Goal: Task Accomplishment & Management: Use online tool/utility

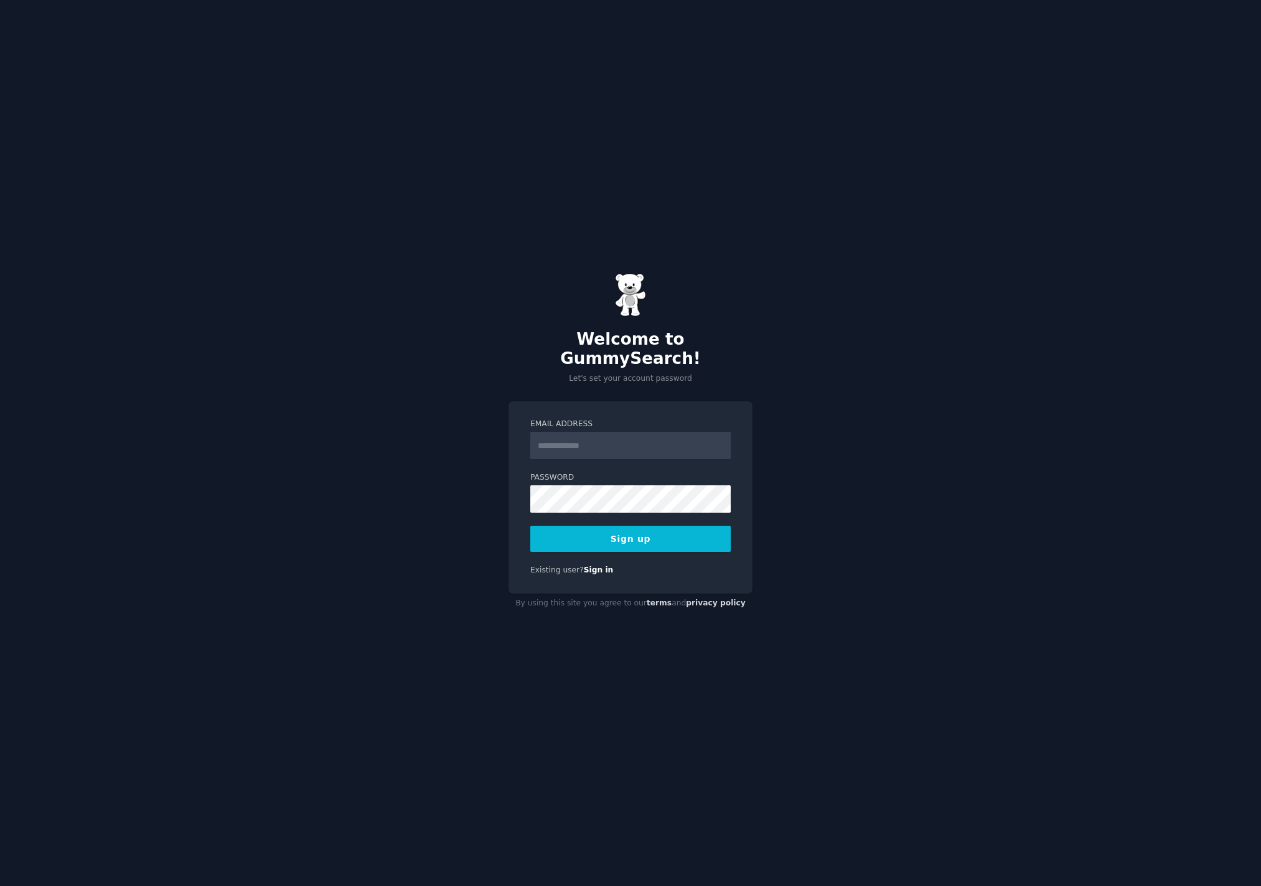
click at [579, 432] on input "Email Address" at bounding box center [630, 445] width 200 height 27
click at [580, 432] on input "Email Address" at bounding box center [630, 445] width 200 height 27
type input "**********"
click at [508, 484] on div "**********" at bounding box center [630, 443] width 1261 height 886
click at [613, 534] on button "Sign up" at bounding box center [630, 539] width 200 height 26
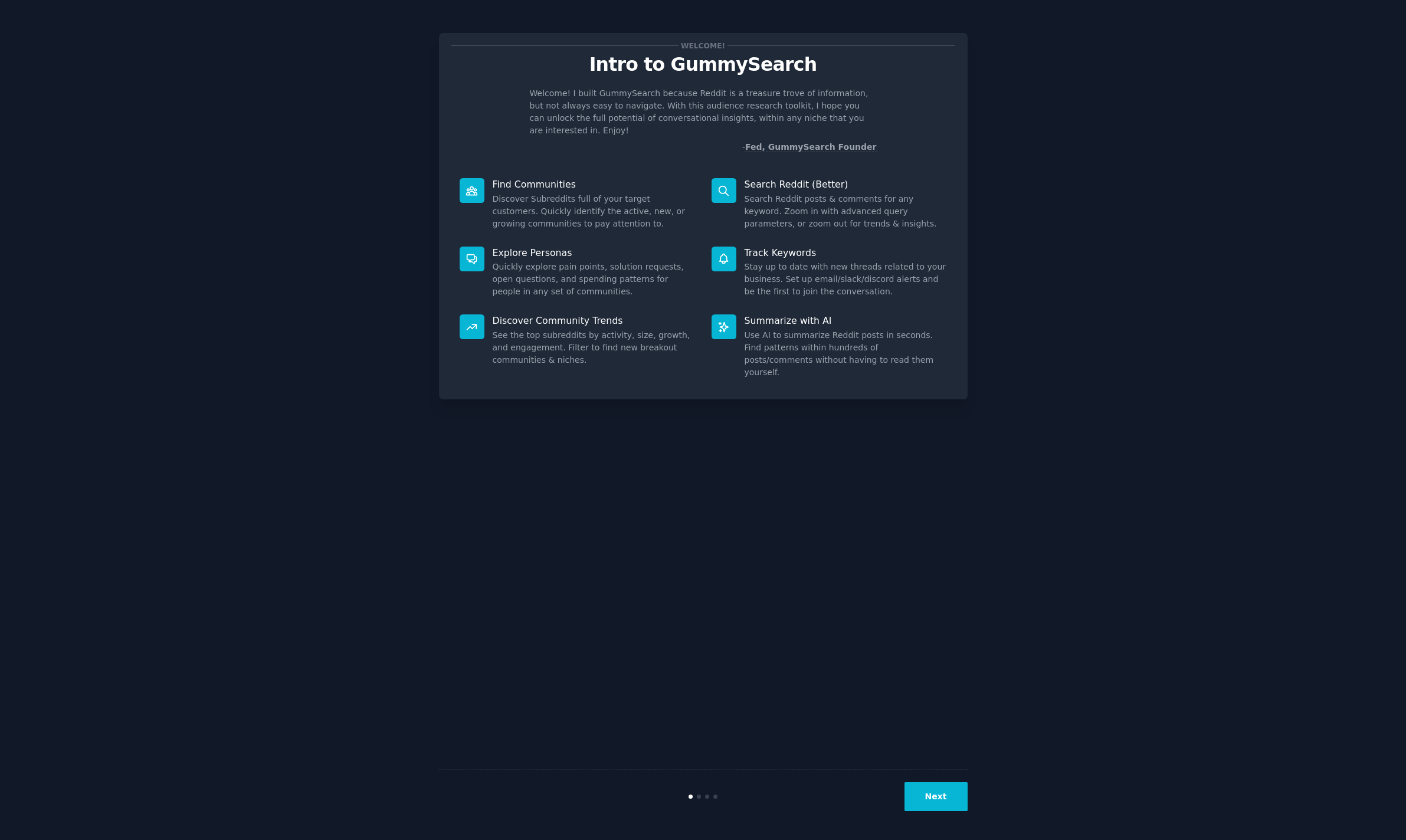
click at [950, 795] on button "Next" at bounding box center [936, 796] width 64 height 28
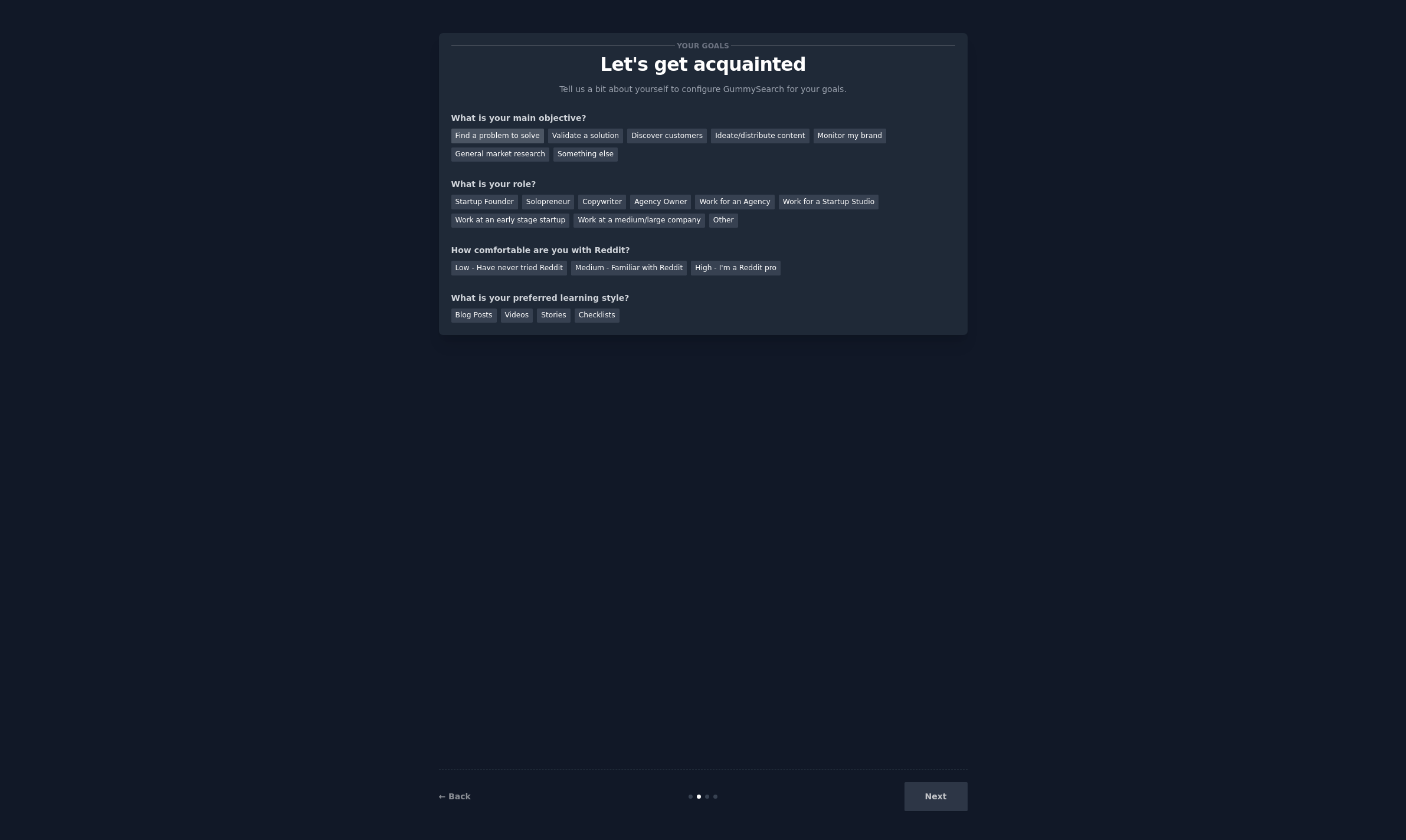
click at [488, 139] on div "Find a problem to solve" at bounding box center [498, 137] width 93 height 15
click at [657, 139] on div "Discover customers" at bounding box center [666, 137] width 80 height 15
click at [503, 140] on div "Find a problem to solve" at bounding box center [498, 137] width 93 height 15
click at [499, 200] on div "Startup Founder" at bounding box center [484, 202] width 66 height 15
click at [601, 269] on div "Medium - Familiar with Reddit" at bounding box center [629, 268] width 116 height 15
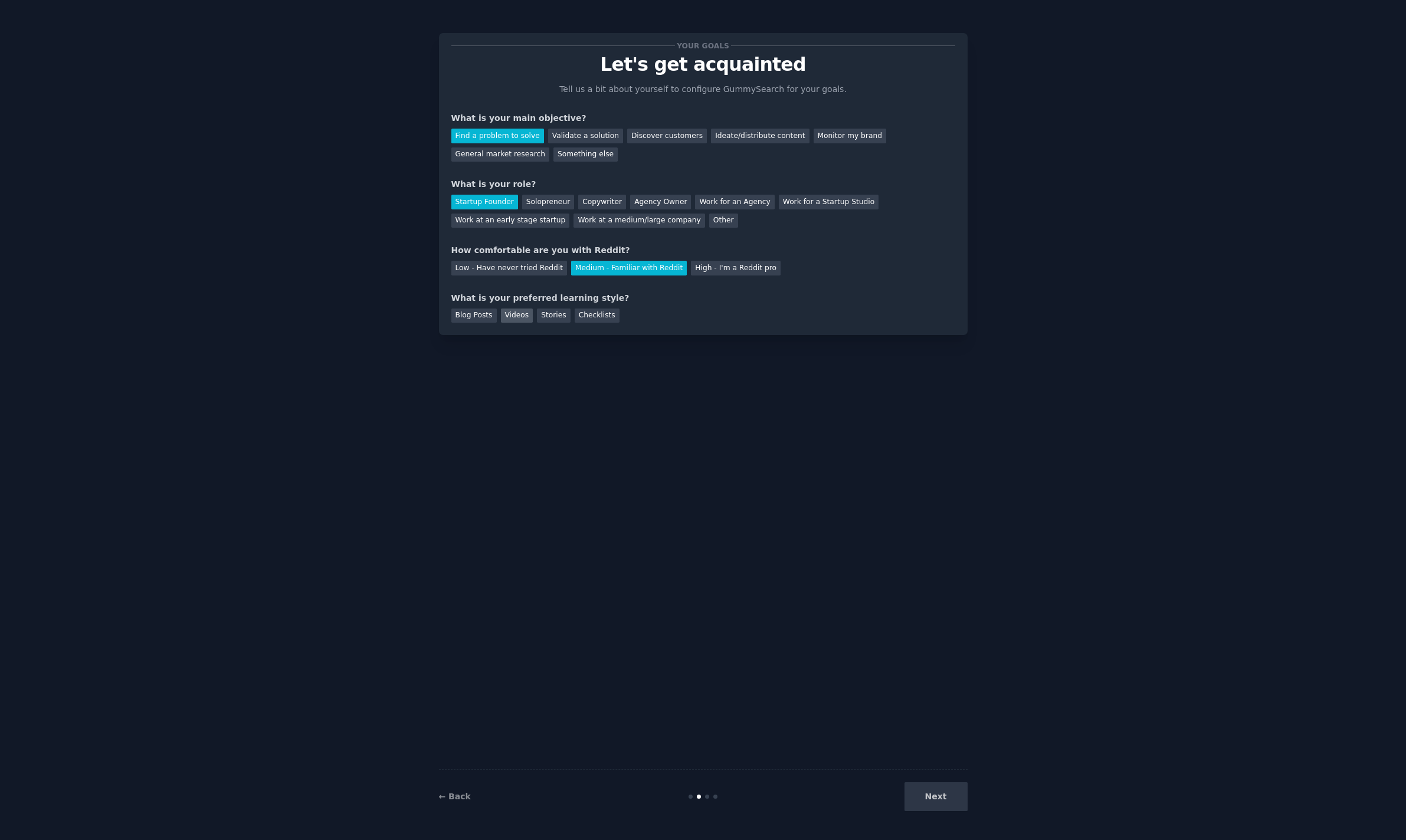
click at [525, 318] on div "Videos" at bounding box center [517, 316] width 32 height 15
click at [562, 316] on div "Stories" at bounding box center [553, 316] width 33 height 15
click at [521, 315] on div "Videos" at bounding box center [517, 316] width 32 height 15
click at [943, 794] on button "Next" at bounding box center [936, 796] width 64 height 28
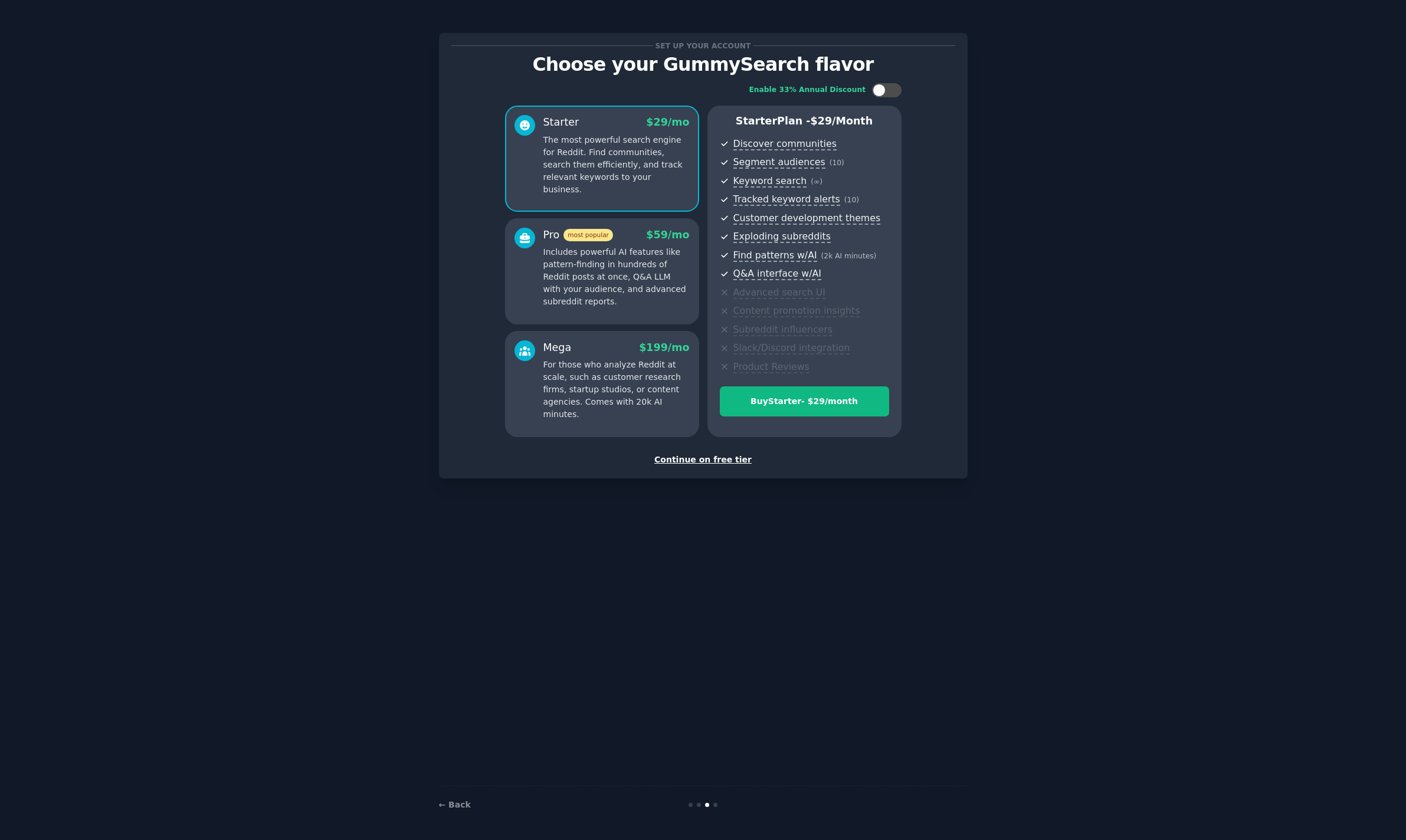
click at [697, 458] on div "Continue on free tier" at bounding box center [703, 459] width 503 height 12
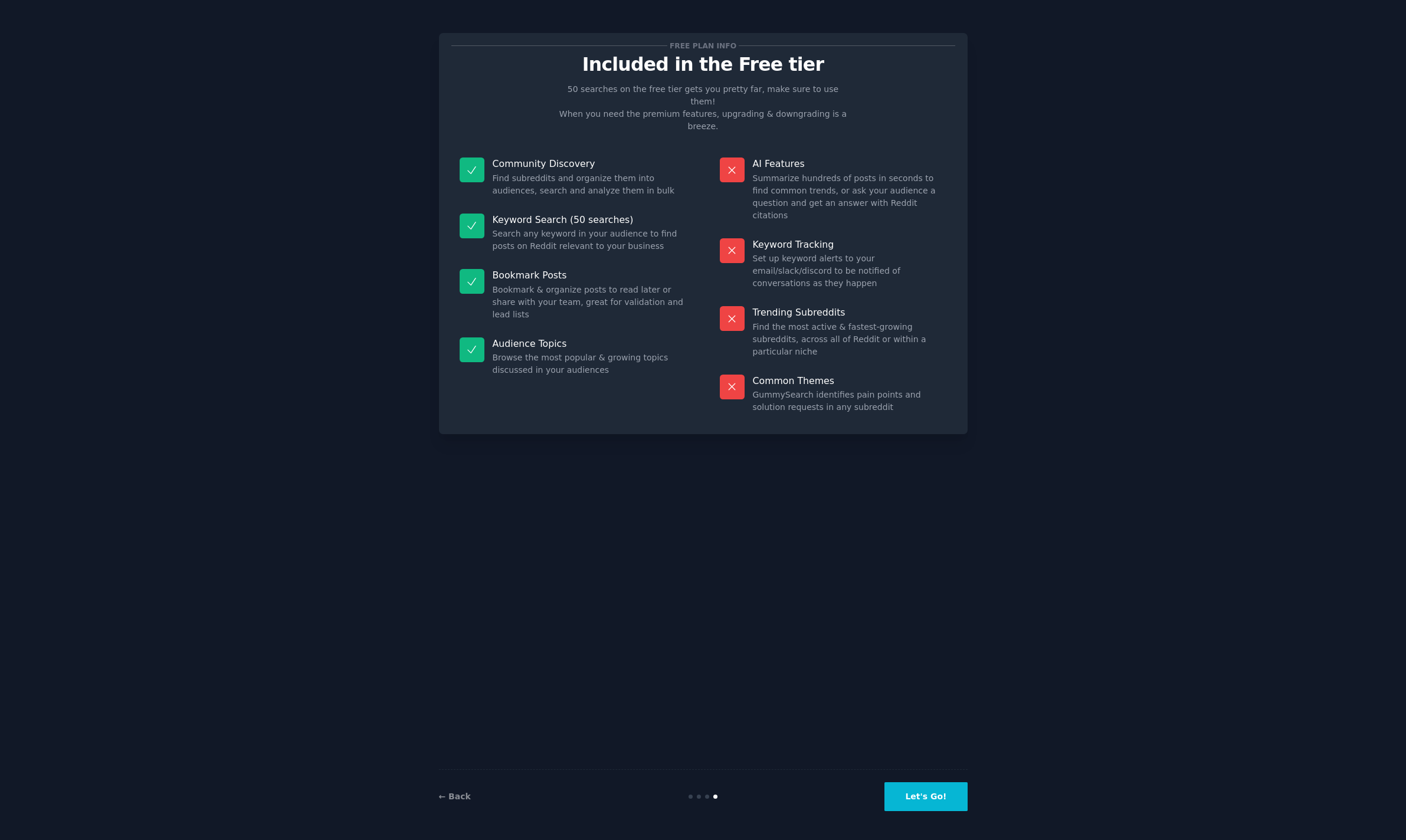
click at [922, 803] on button "Let's Go!" at bounding box center [925, 796] width 82 height 28
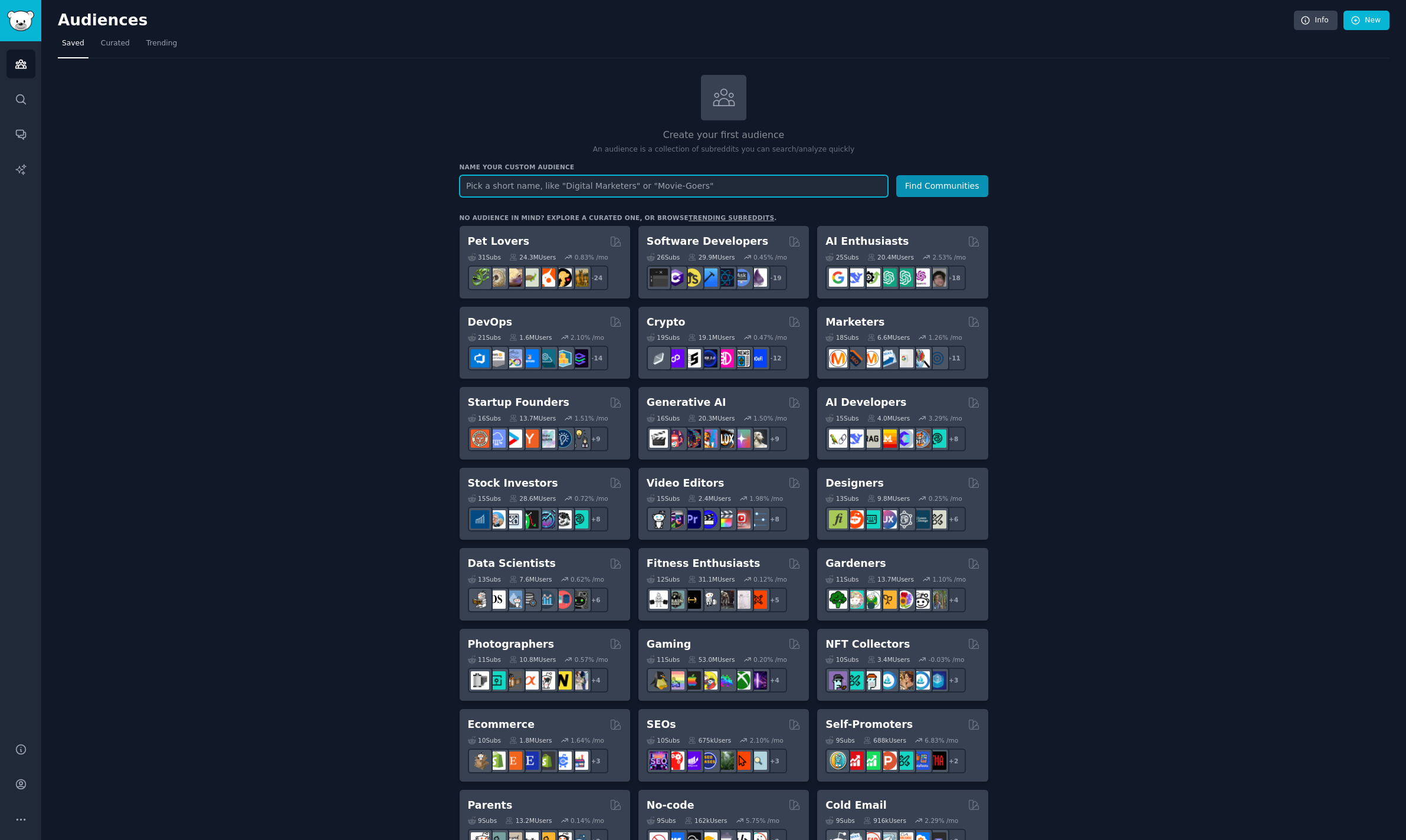
click at [625, 192] on input "text" at bounding box center [674, 186] width 429 height 22
type input "AI agents"
click at [922, 179] on button "Find Communities" at bounding box center [941, 186] width 92 height 22
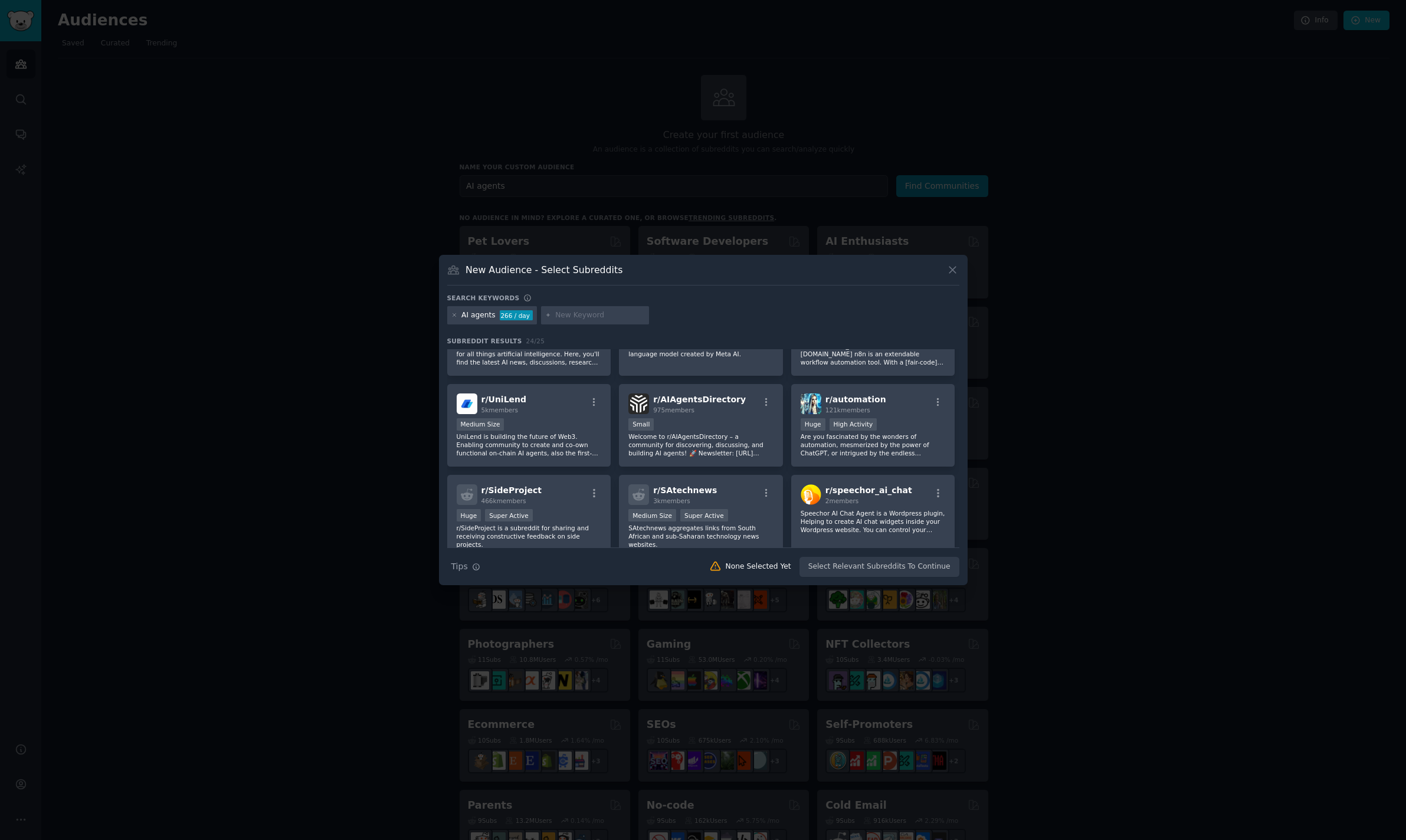
scroll to position [556, 0]
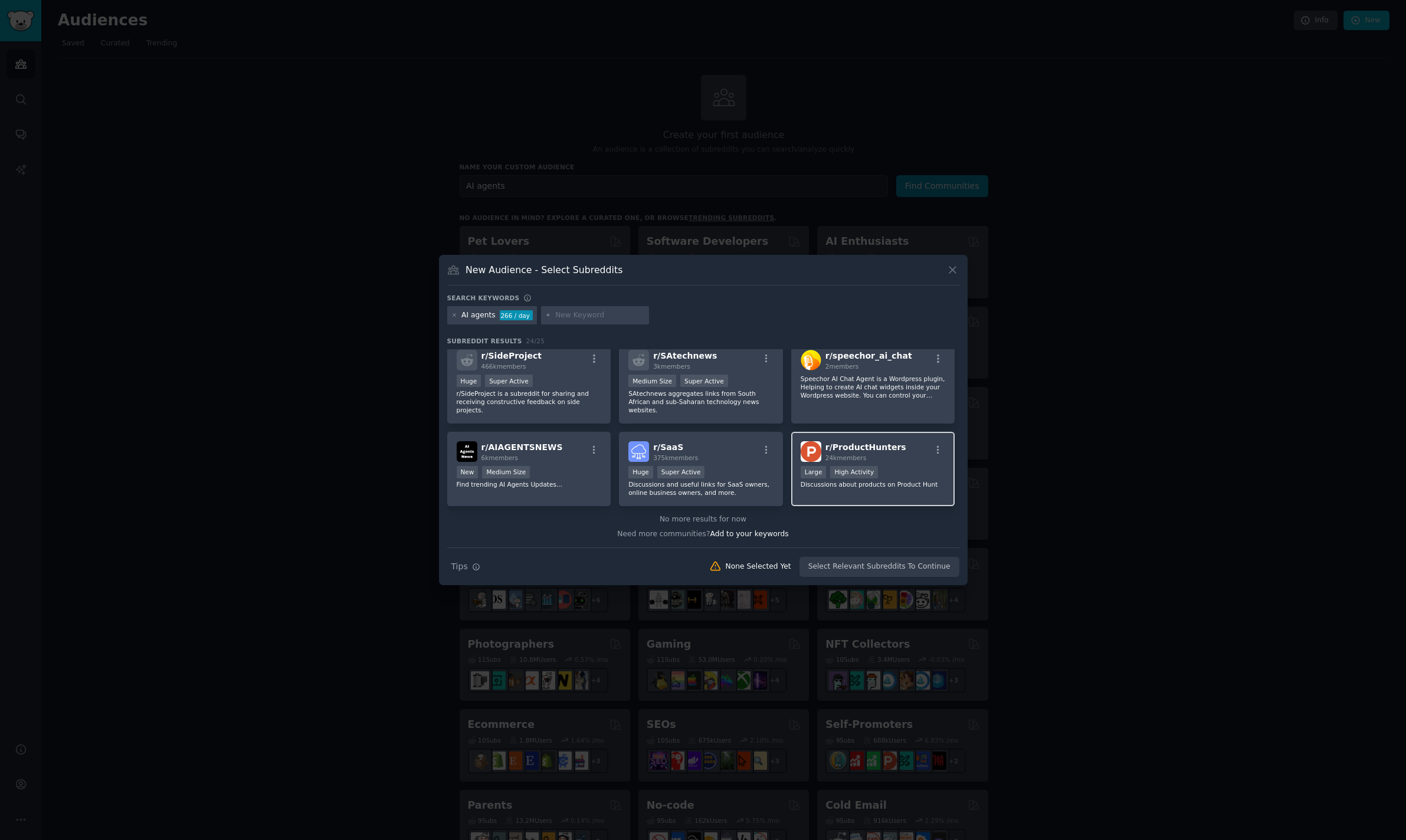
click at [838, 452] on h2 "r/ ProductHunters 24k members" at bounding box center [865, 451] width 81 height 21
click at [953, 265] on icon at bounding box center [952, 269] width 12 height 12
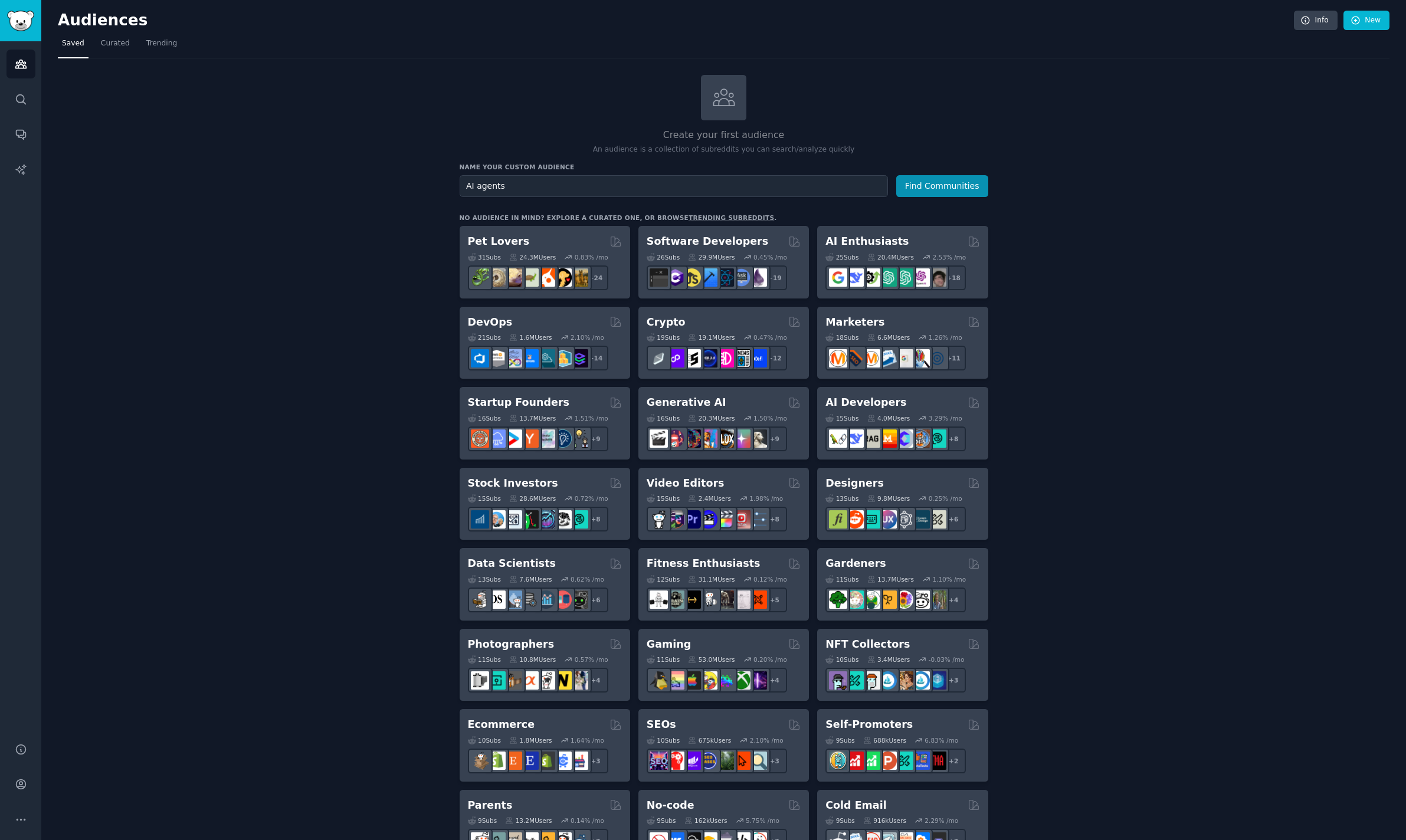
click at [1097, 326] on div "Create your first audience An audience is a collection of subreddits you can se…" at bounding box center [723, 717] width 1331 height 1285
click at [503, 405] on h2 "Startup Founders" at bounding box center [518, 403] width 101 height 15
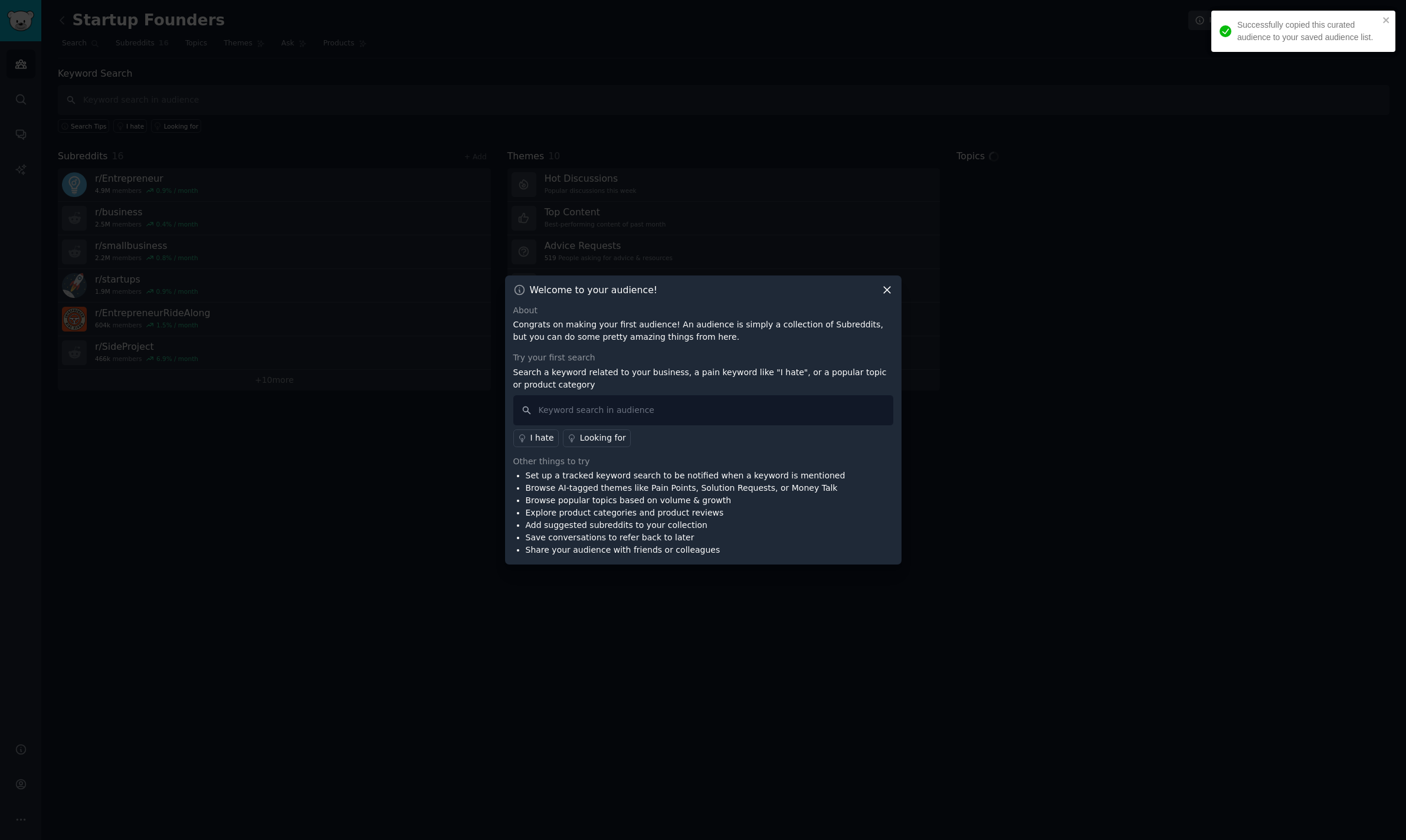
click at [882, 288] on icon at bounding box center [886, 289] width 12 height 12
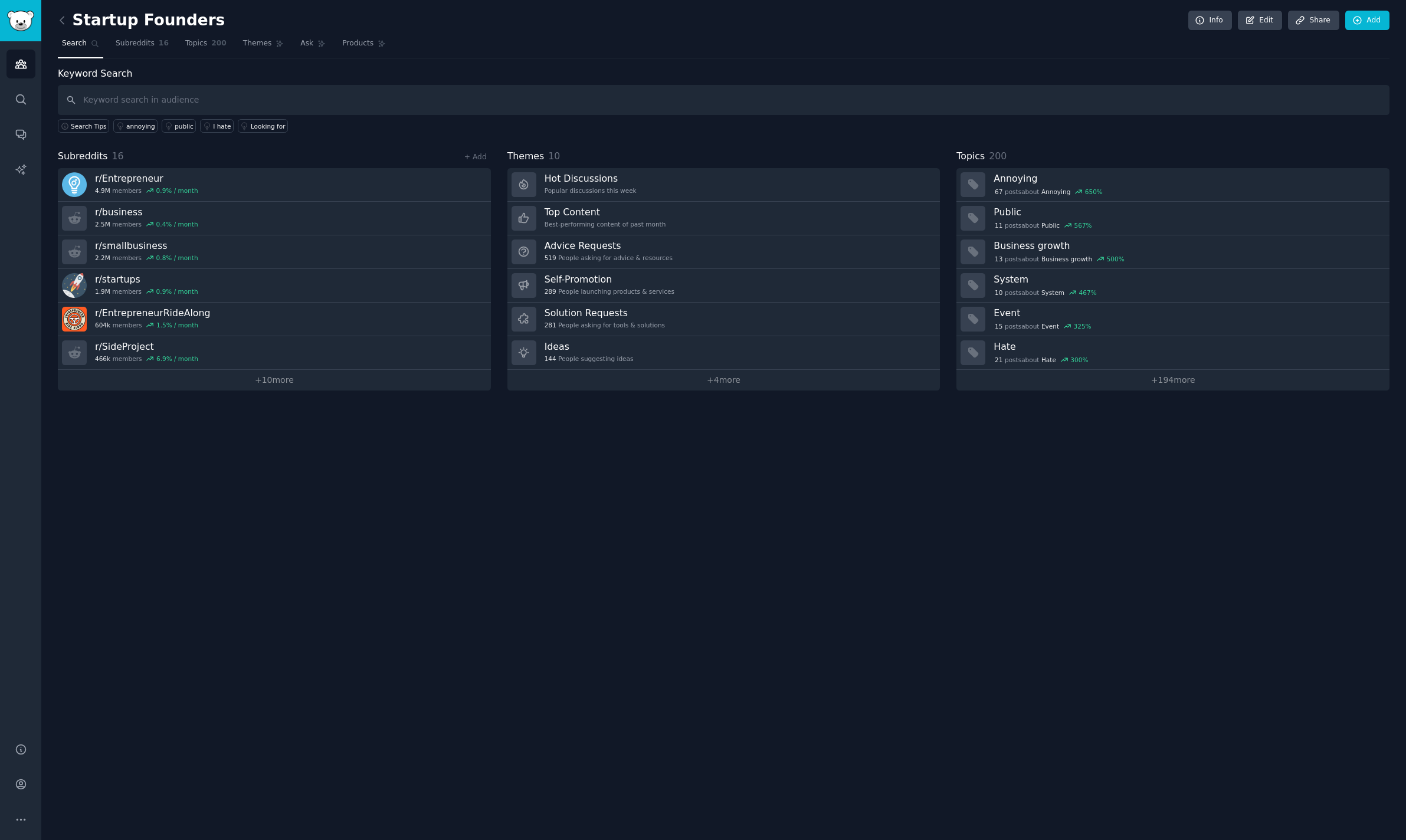
click at [539, 477] on div "Startup Founders Info Edit Share Add Search Subreddits 16 Topics 200 Themes Ask…" at bounding box center [723, 420] width 1364 height 840
